Goal: Information Seeking & Learning: Understand process/instructions

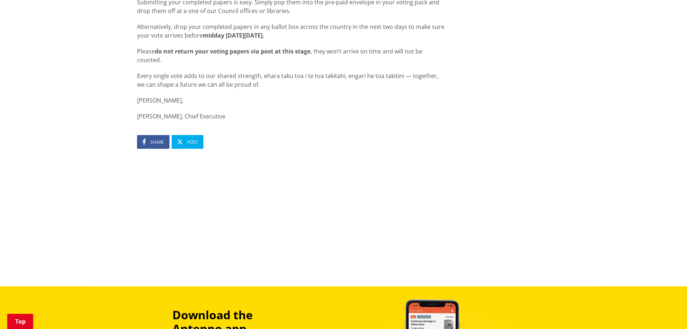
scroll to position [721, 0]
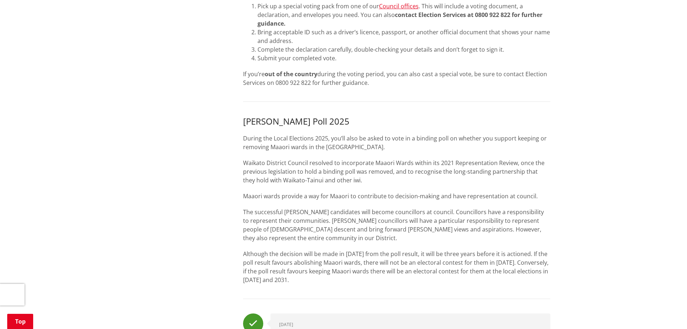
scroll to position [685, 0]
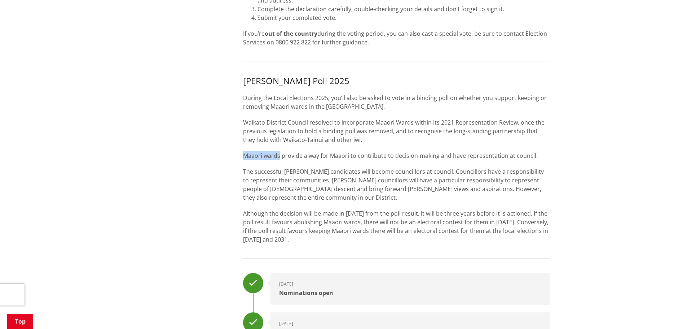
drag, startPoint x: 239, startPoint y: 158, endPoint x: 280, endPoint y: 157, distance: 40.0
click at [280, 157] on div "Voting in local elections is your chance to have a say on the people who make d…" at bounding box center [397, 150] width 318 height 1380
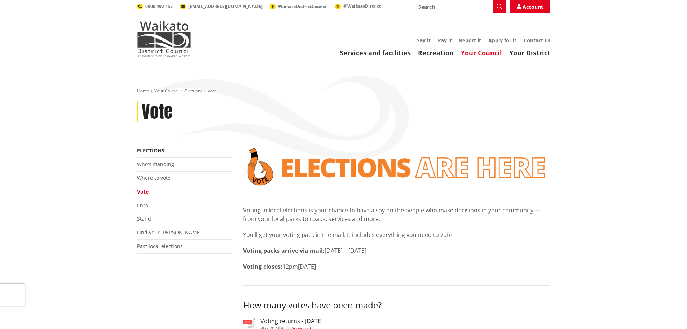
scroll to position [0, 0]
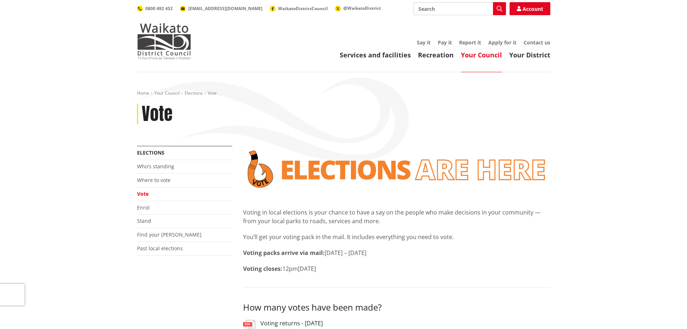
click at [145, 195] on link "Vote" at bounding box center [143, 193] width 12 height 7
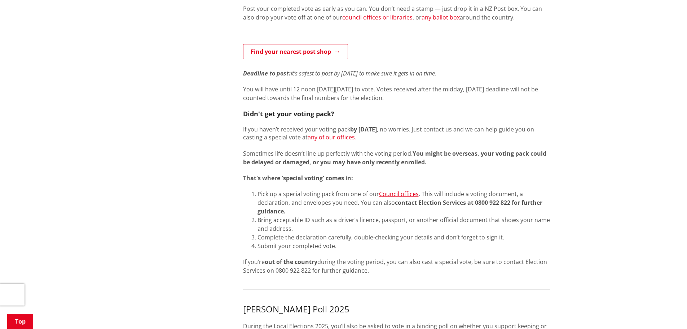
scroll to position [397, 0]
